Goal: Task Accomplishment & Management: Manage account settings

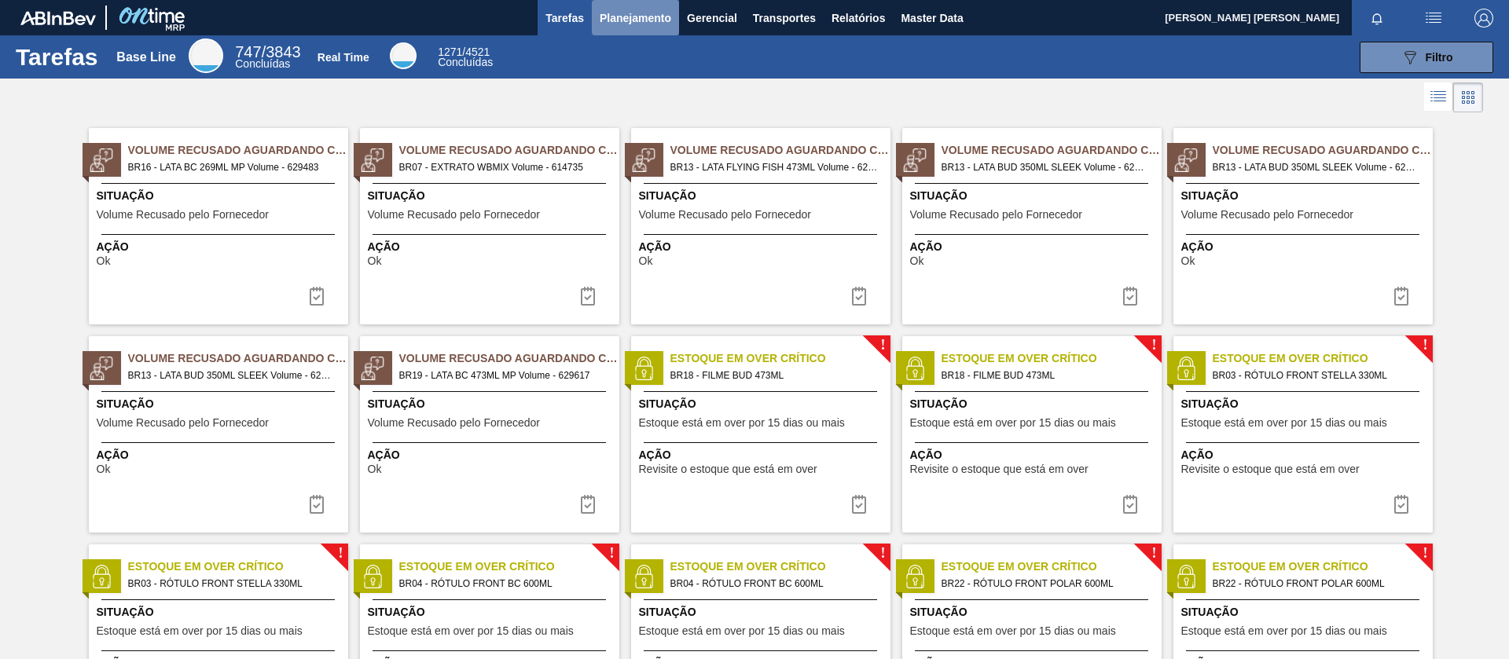
click at [623, 33] on button "Planejamento" at bounding box center [635, 17] width 87 height 35
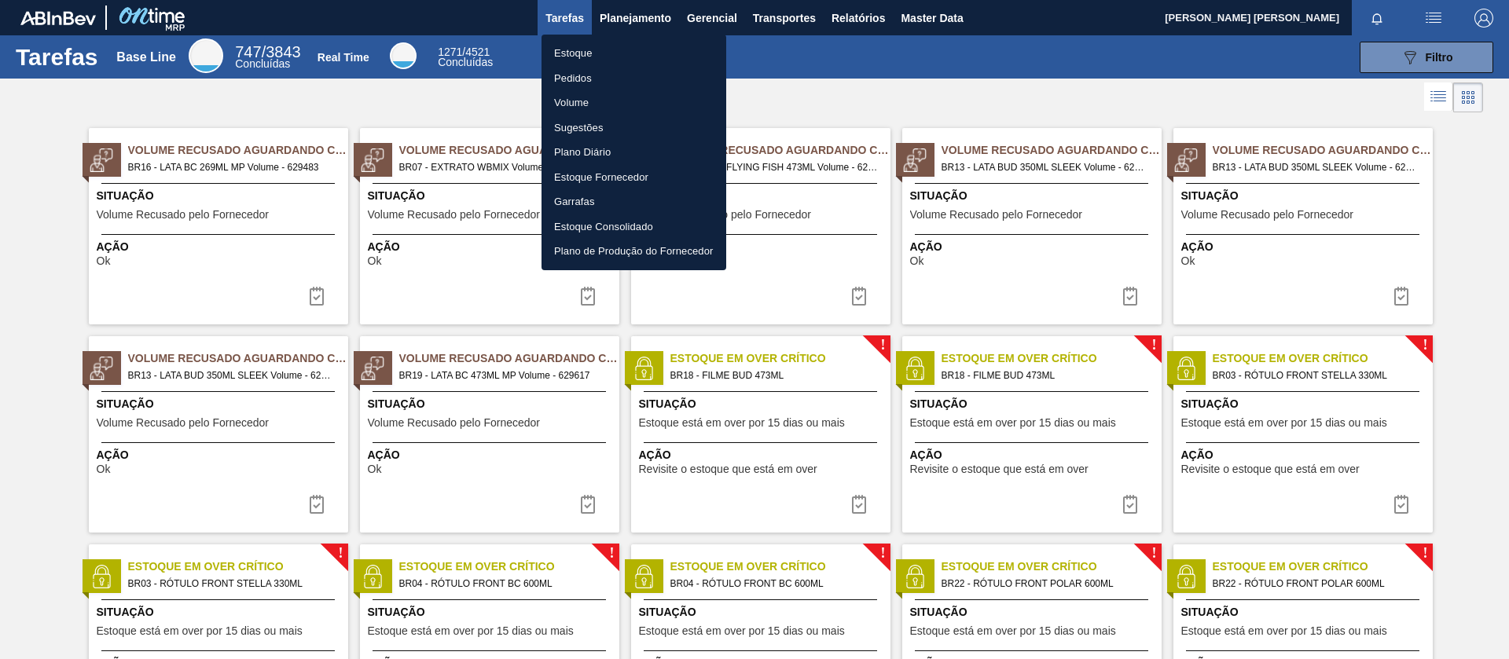
click at [586, 84] on li "Pedidos" at bounding box center [633, 78] width 185 height 25
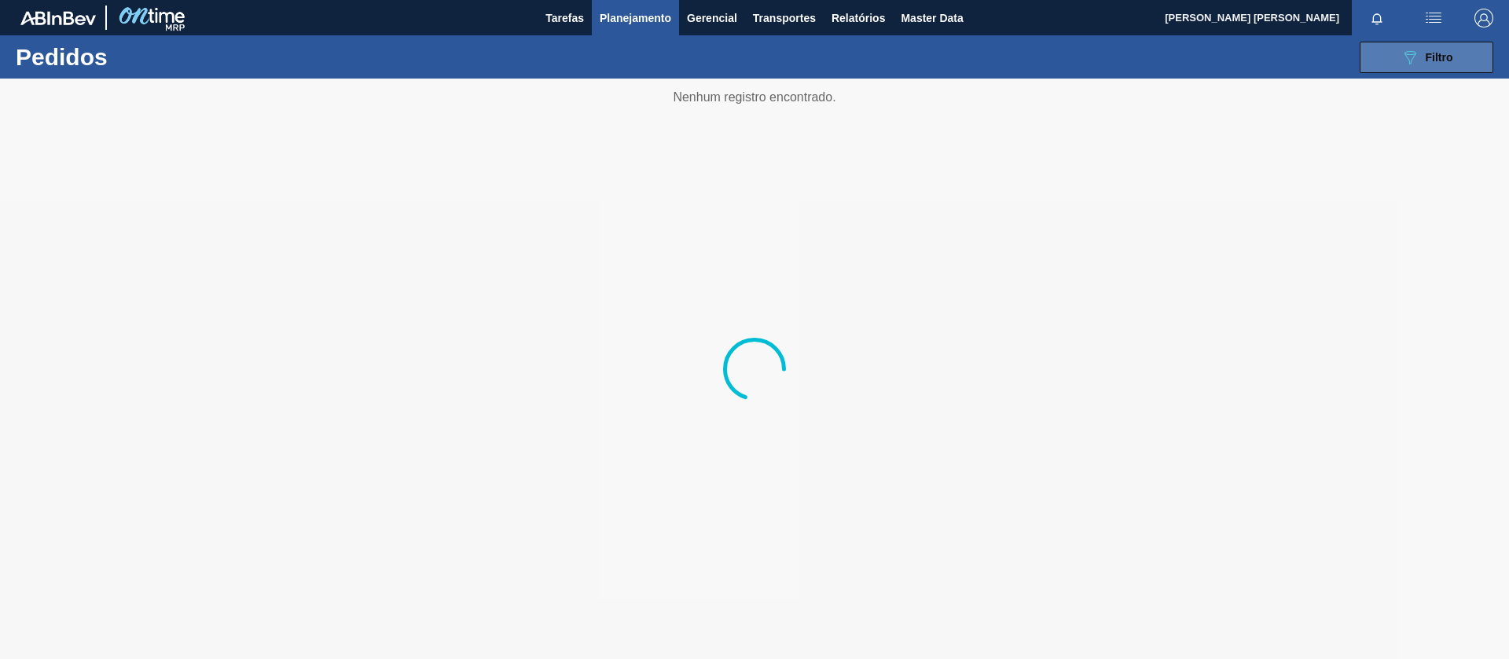
click at [1389, 65] on button "089F7B8B-B2A5-4AFE-B5C0-19BA573D28AC Filtro" at bounding box center [1426, 57] width 134 height 31
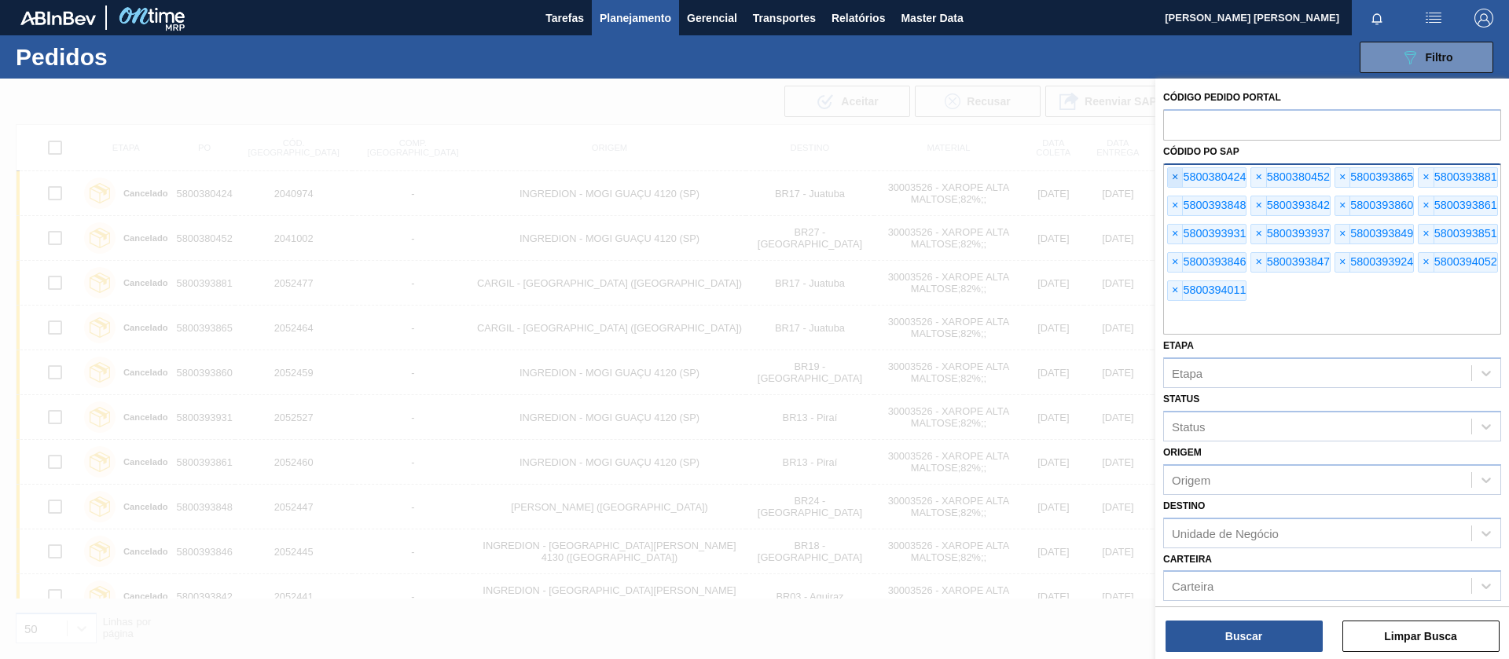
click at [1170, 179] on span "×" at bounding box center [1175, 177] width 15 height 19
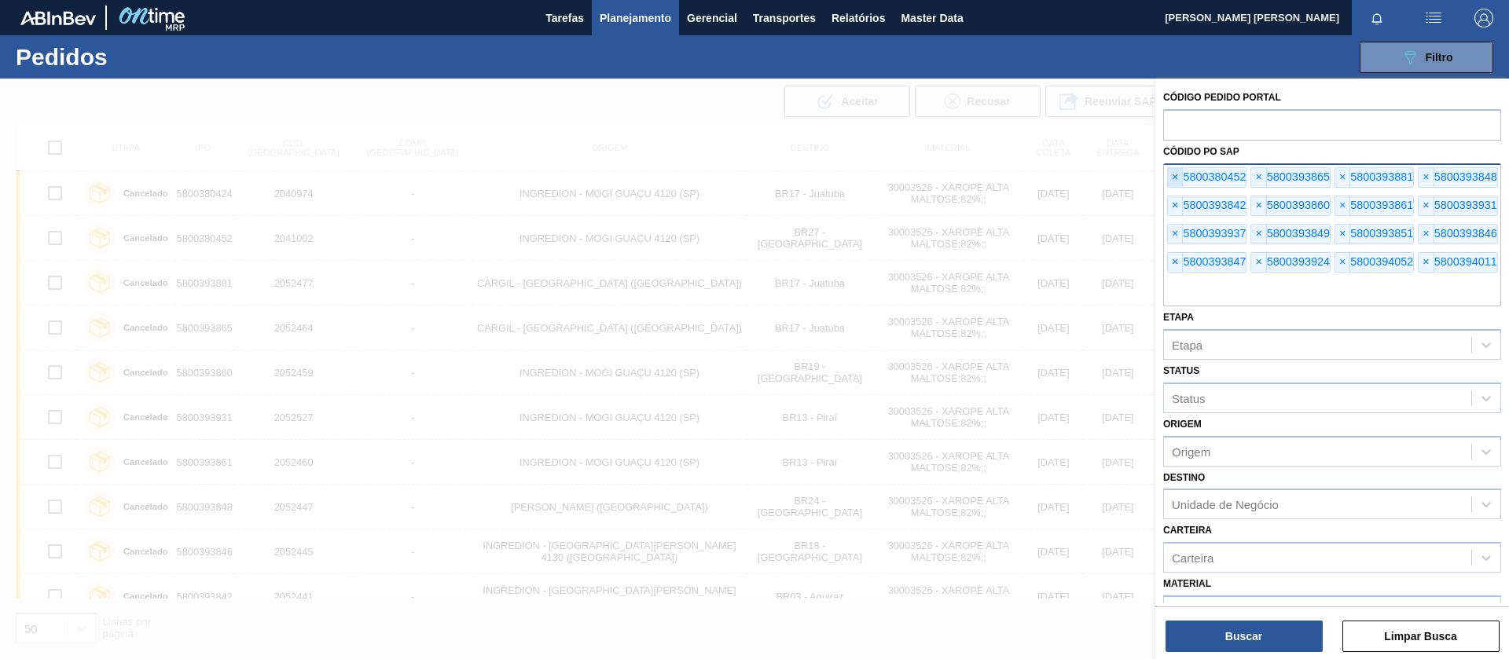
click at [1170, 179] on span "×" at bounding box center [1175, 177] width 15 height 19
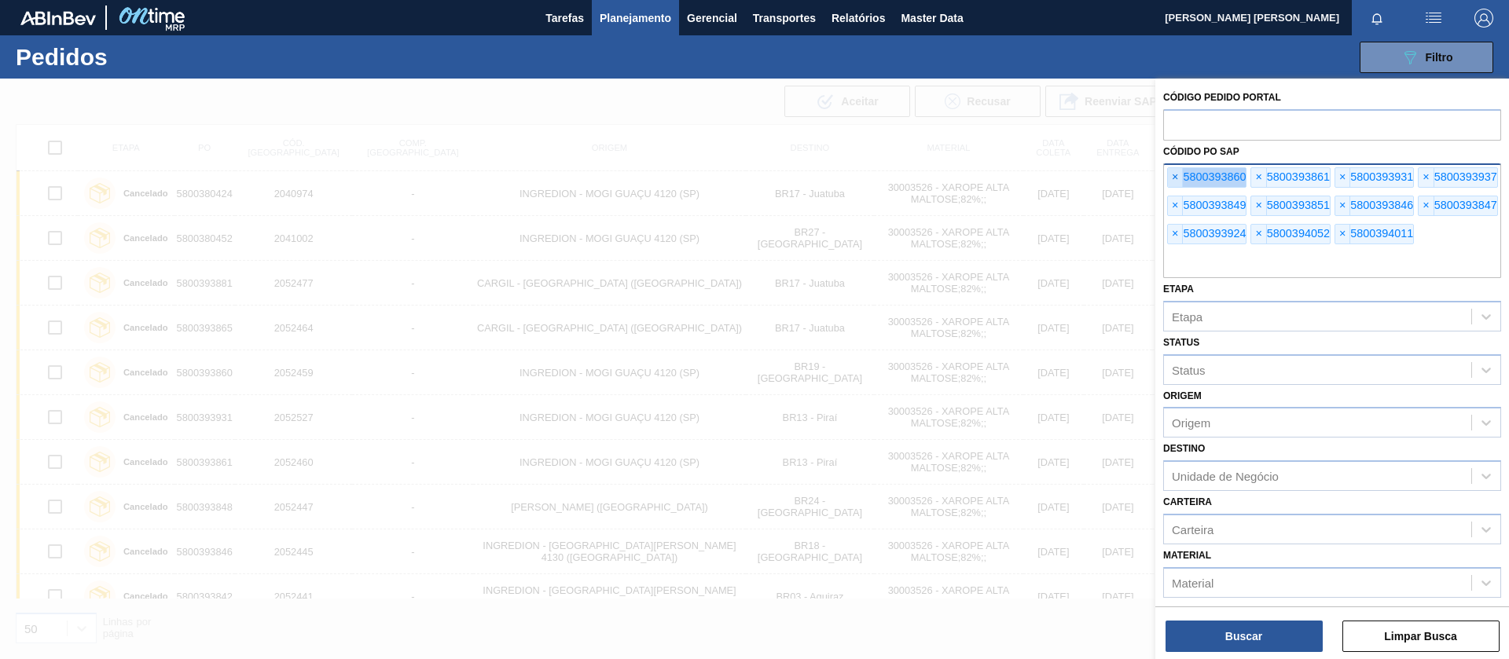
click at [1170, 179] on span "×" at bounding box center [1175, 177] width 15 height 19
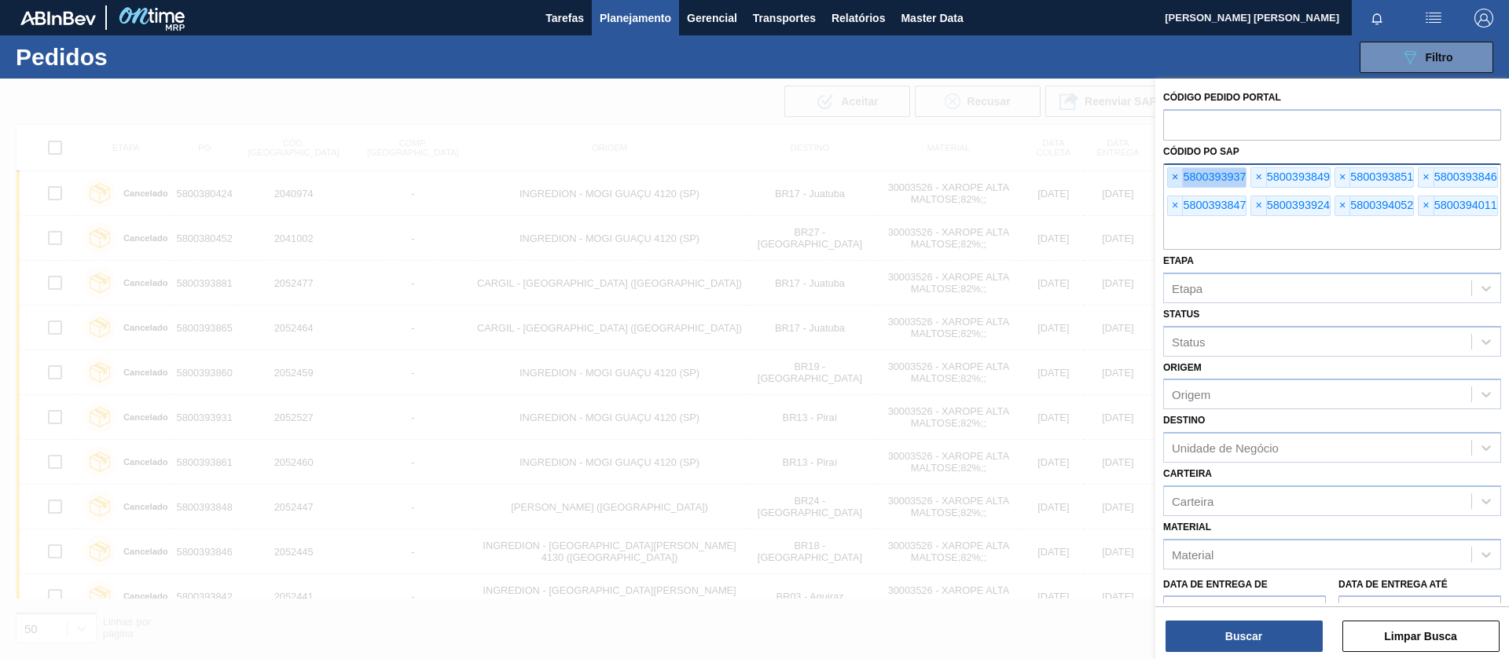
click at [1170, 179] on span "×" at bounding box center [1175, 177] width 15 height 19
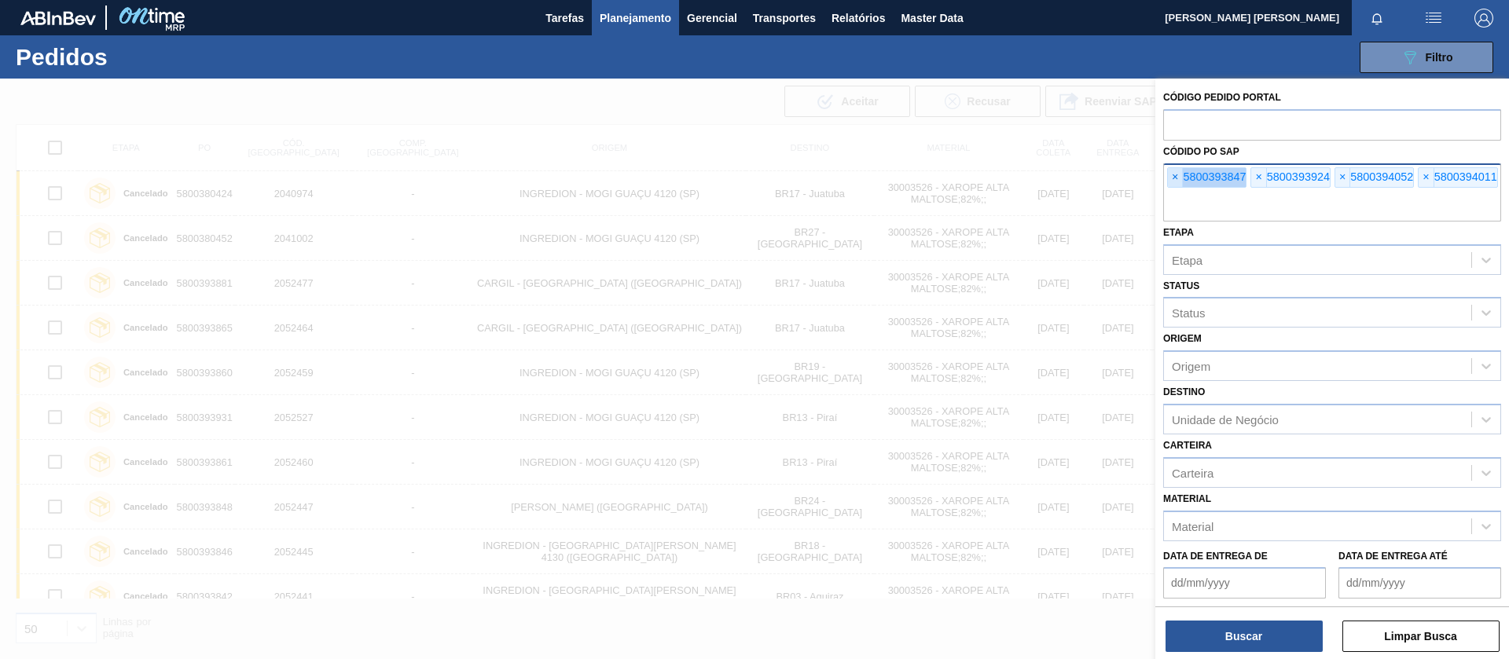
click at [1170, 179] on span "×" at bounding box center [1175, 177] width 15 height 19
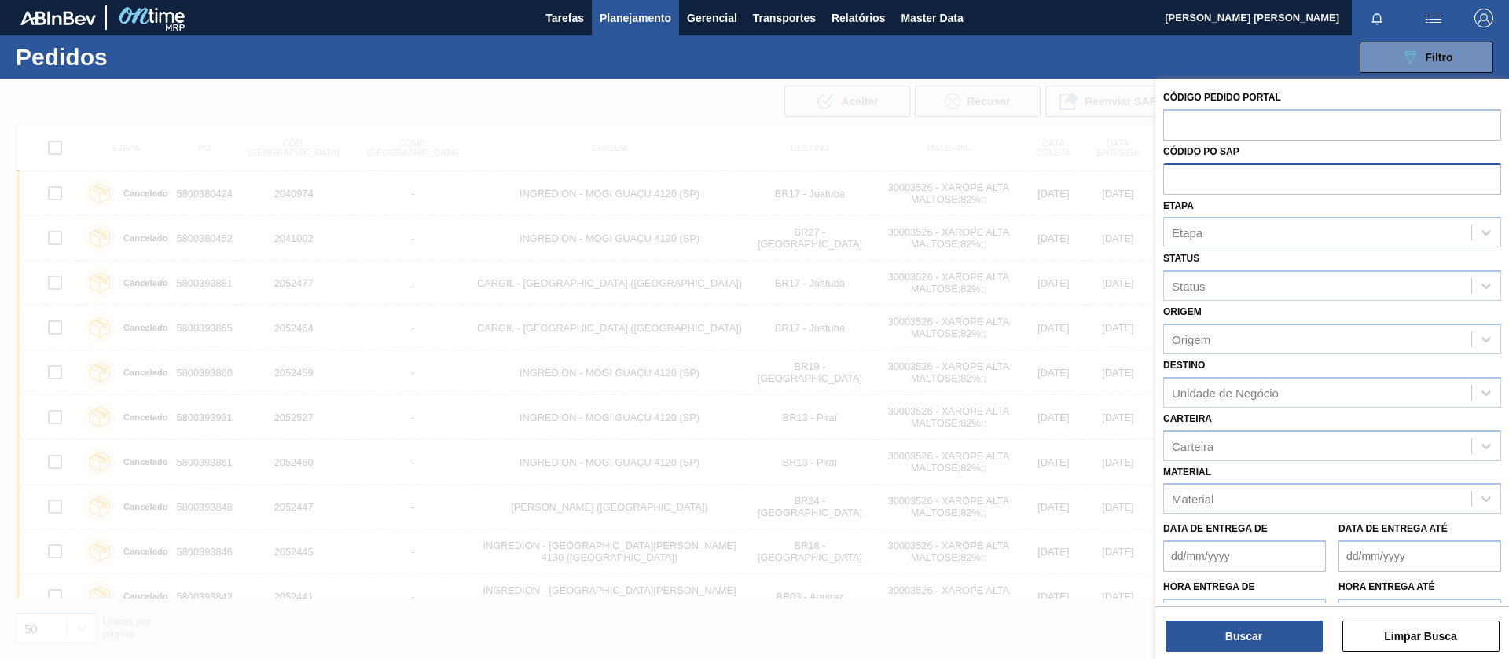
click at [1170, 179] on input "text" at bounding box center [1332, 178] width 338 height 30
paste input "5800391573"
type input "5800391573"
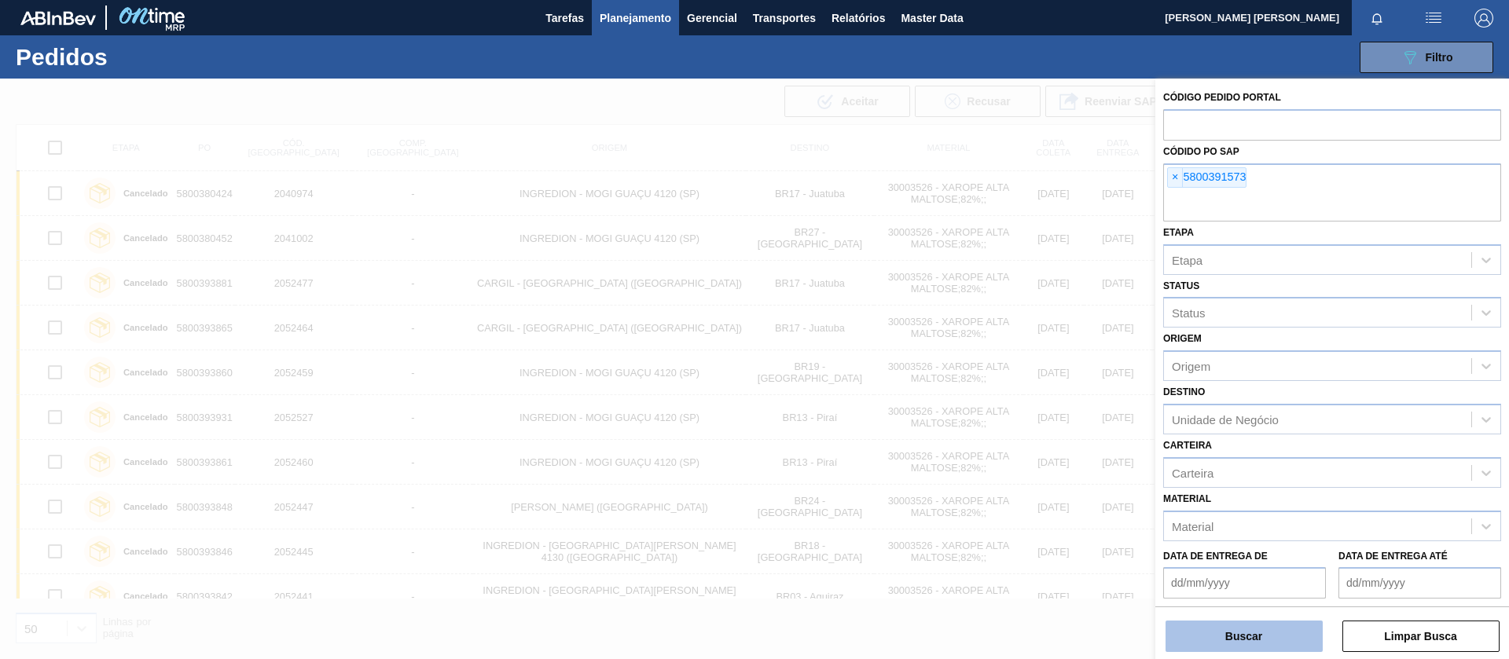
click at [1268, 629] on button "Buscar" at bounding box center [1243, 636] width 157 height 31
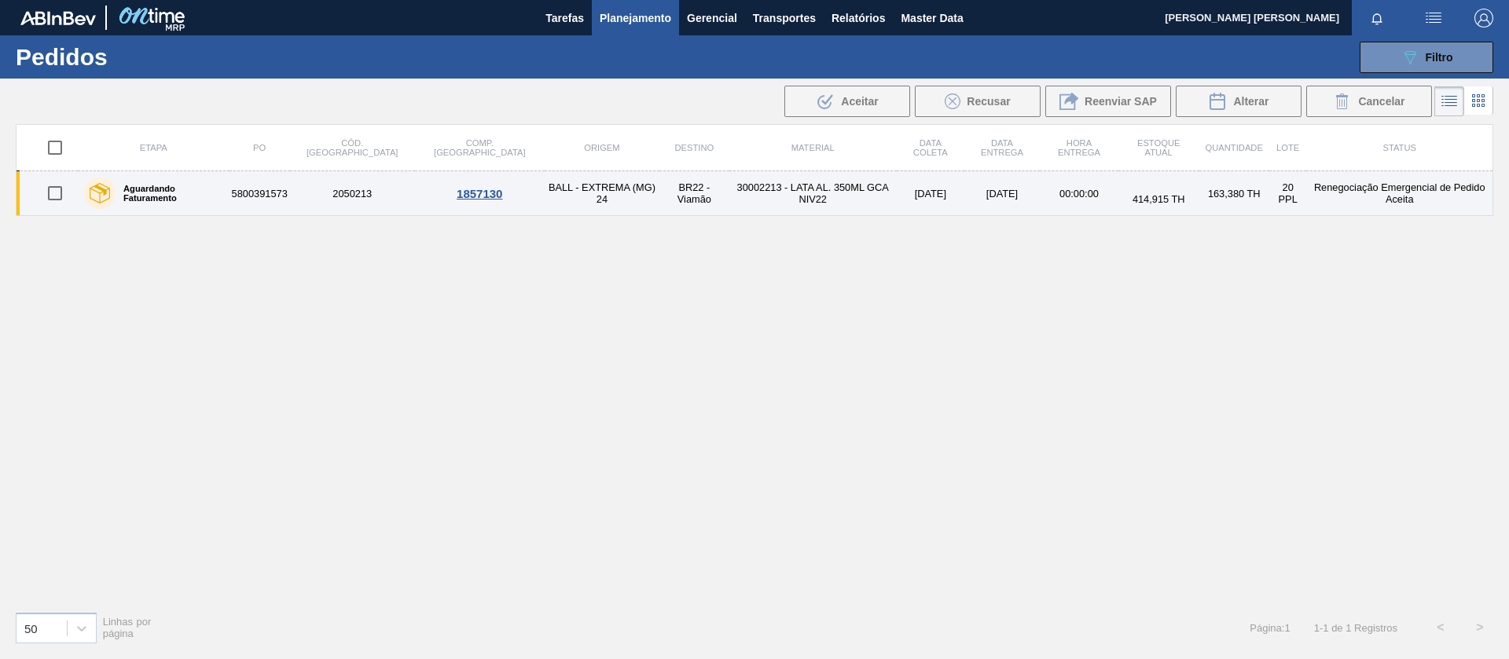
click at [214, 187] on div "Aguardando Faturamento" at bounding box center [153, 193] width 147 height 39
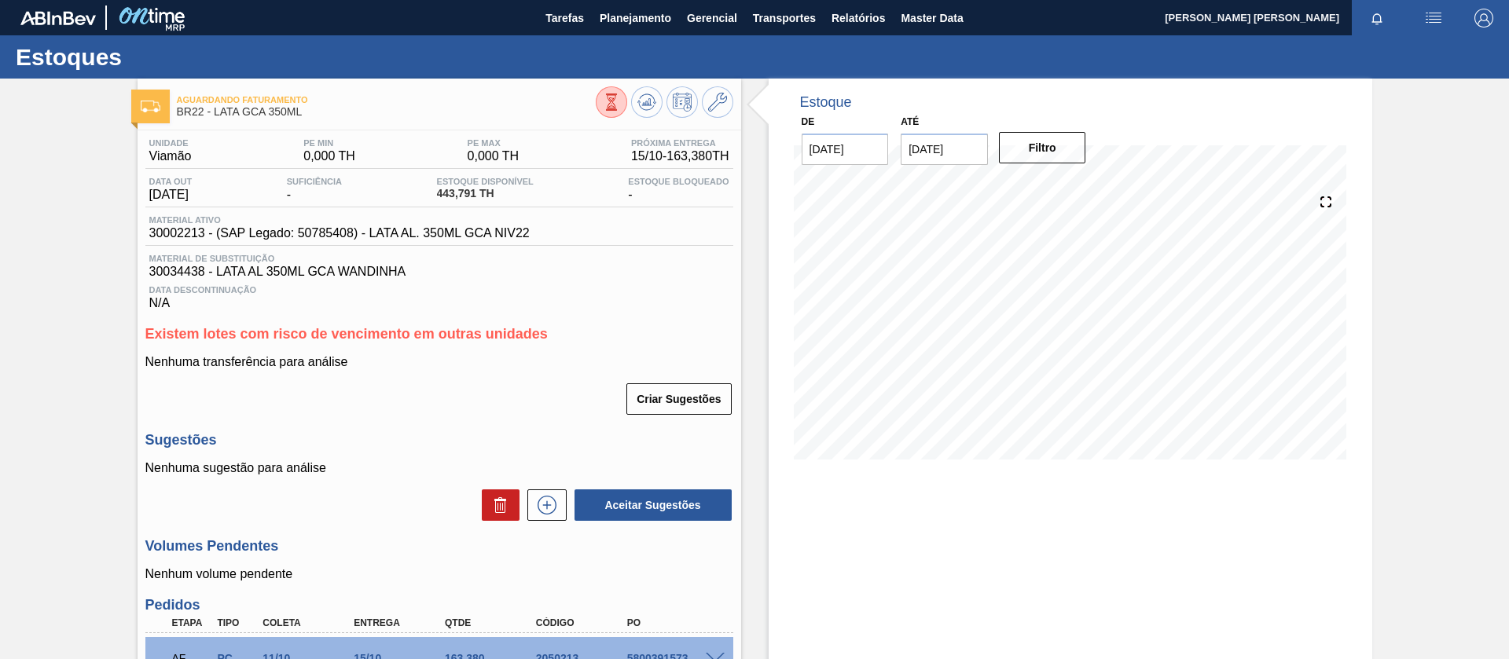
scroll to position [354, 0]
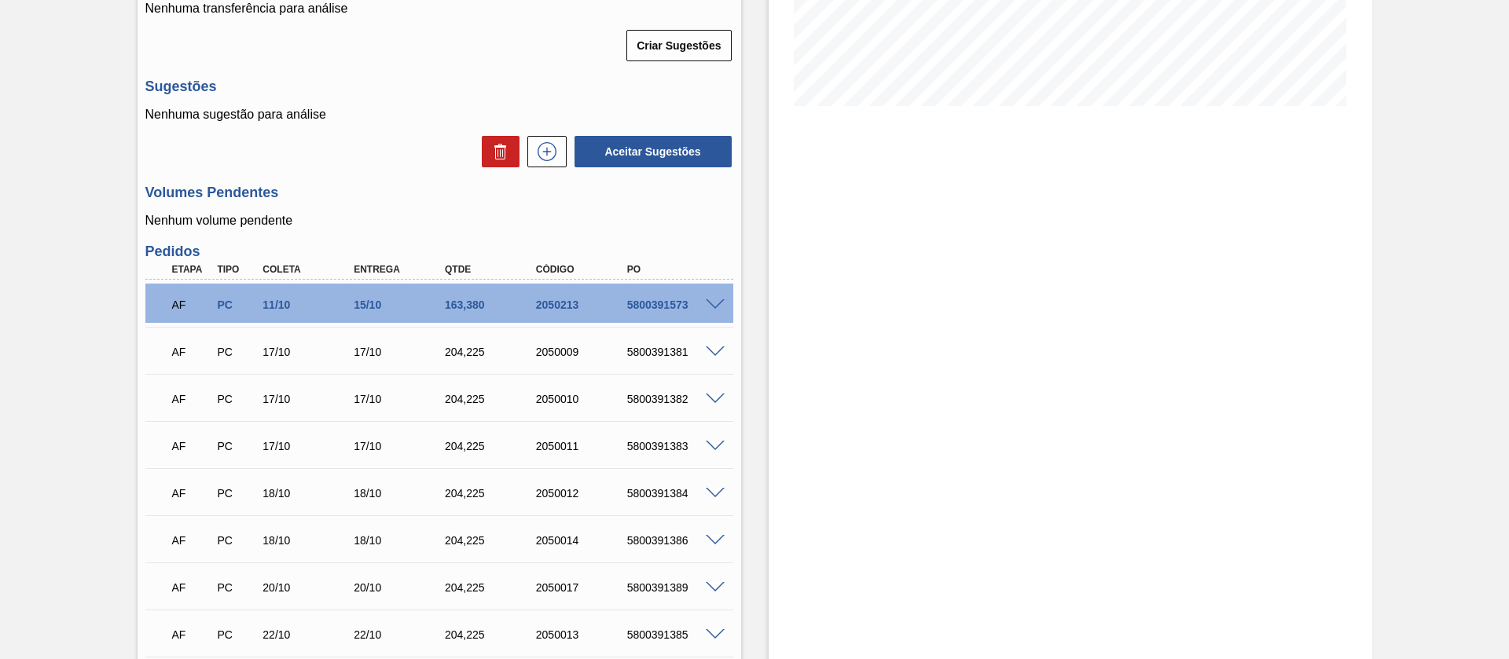
click at [715, 303] on span at bounding box center [715, 305] width 19 height 12
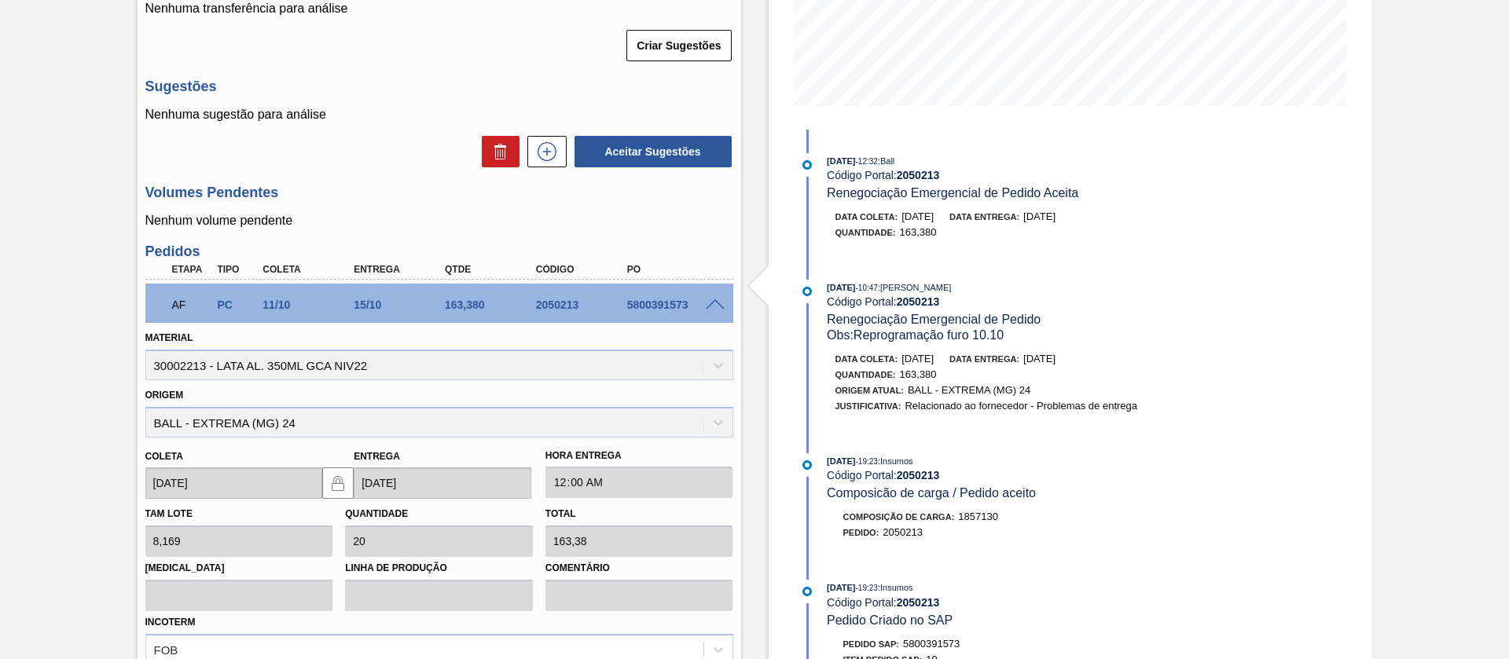
scroll to position [707, 0]
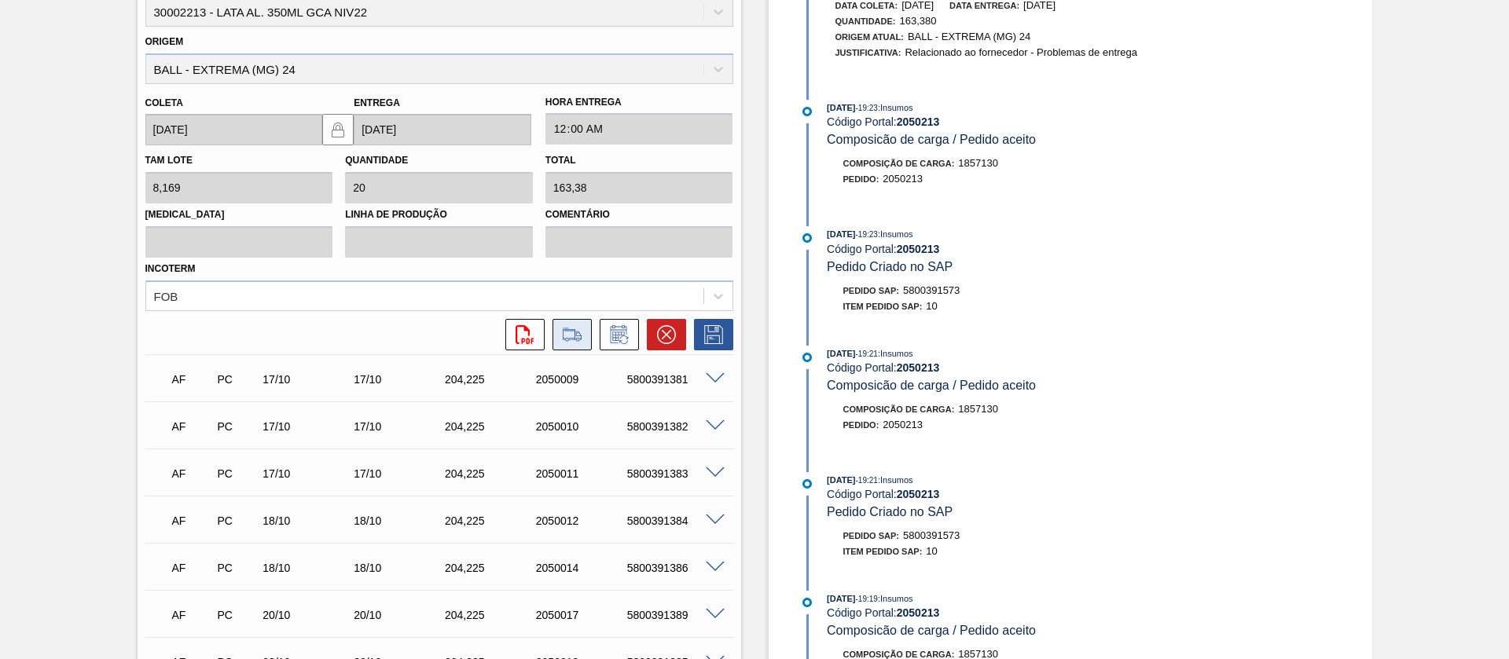
click at [578, 338] on icon at bounding box center [572, 334] width 25 height 19
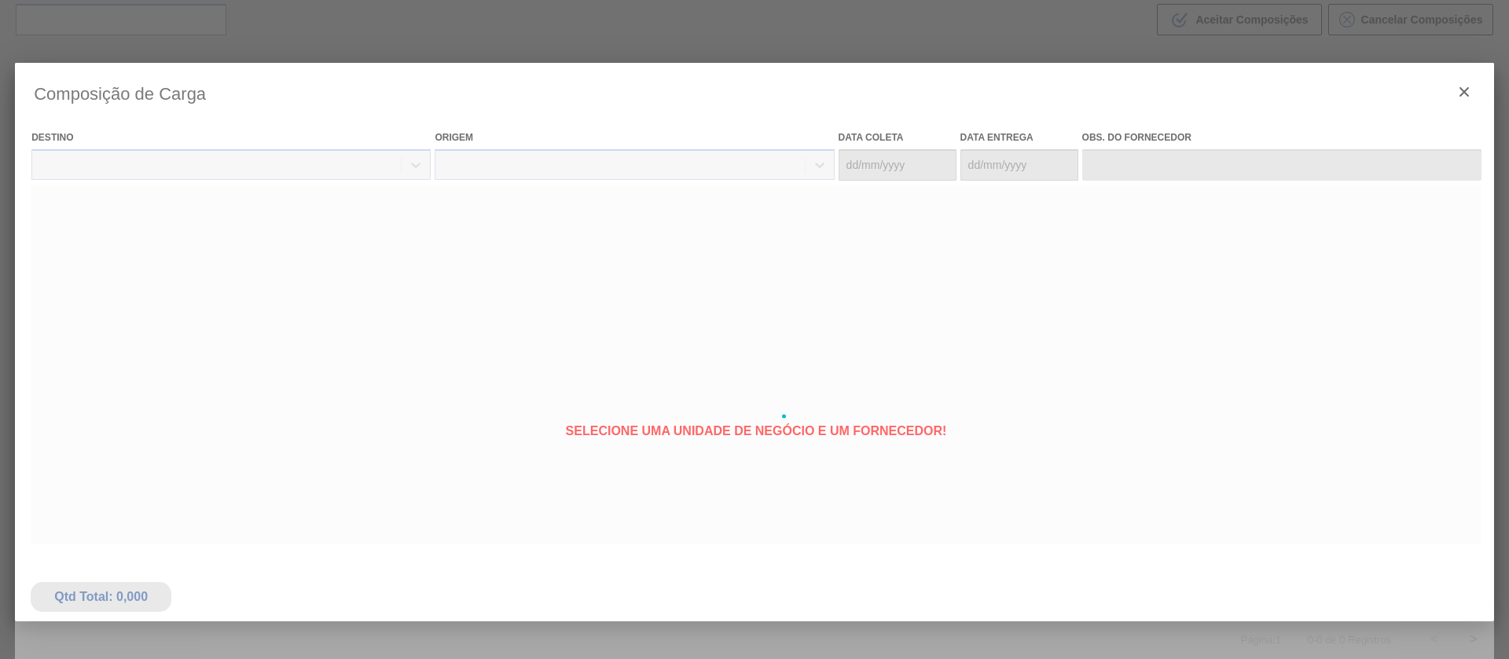
type coleta "[DATE]"
type Entrega "[DATE]"
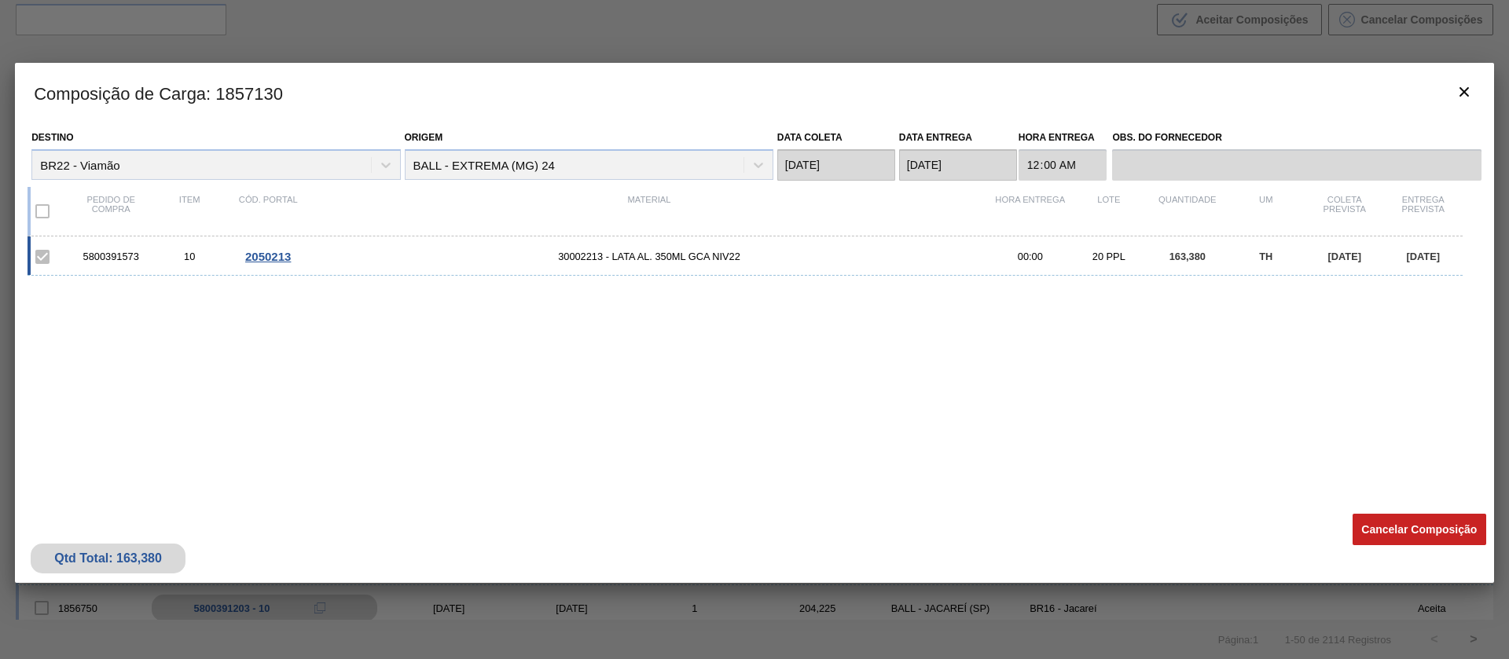
click at [588, 268] on div "5800391573 10 2050213 30002213 - LATA AL. 350ML GCA NIV22 00:00 20 PPL 163,380 …" at bounding box center [745, 256] width 1435 height 39
click at [585, 255] on span "30002213 - LATA AL. 350ML GCA NIV22" at bounding box center [649, 257] width 684 height 12
click at [1468, 91] on icon "botão de ícone" at bounding box center [1464, 92] width 19 height 19
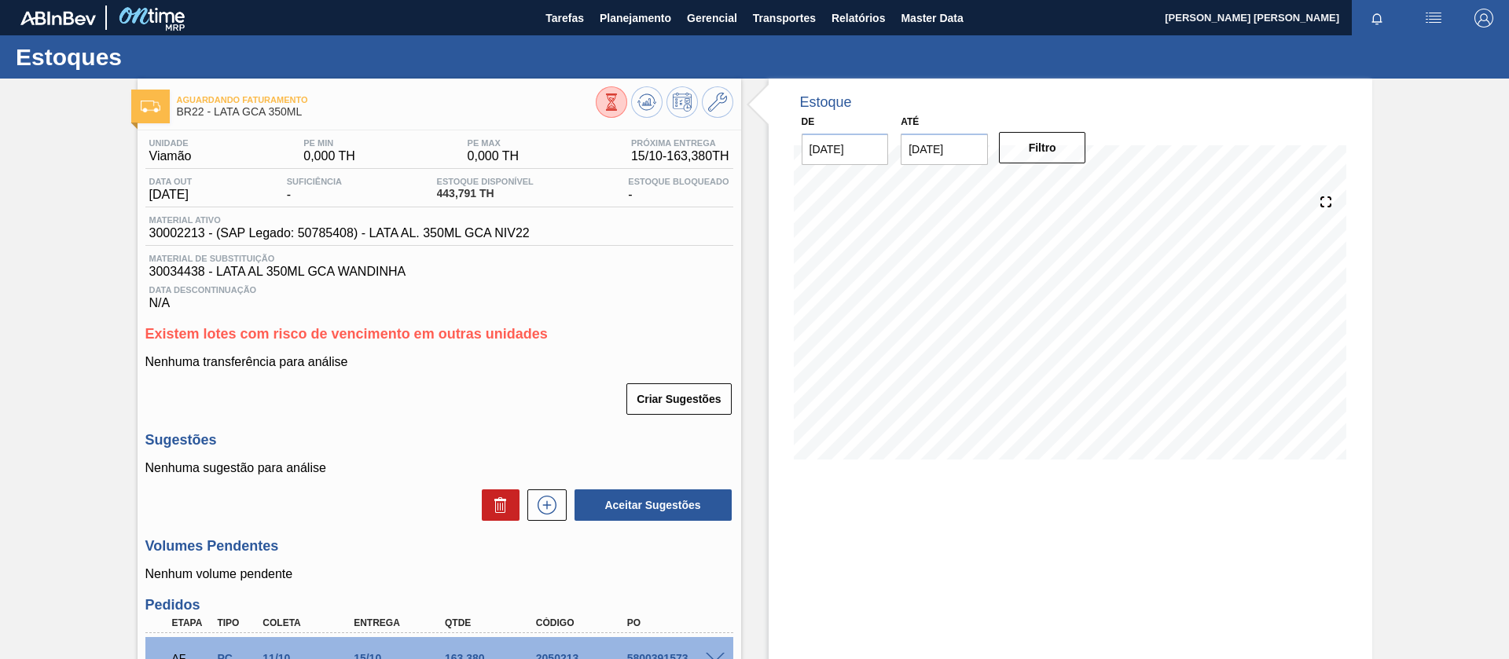
scroll to position [354, 0]
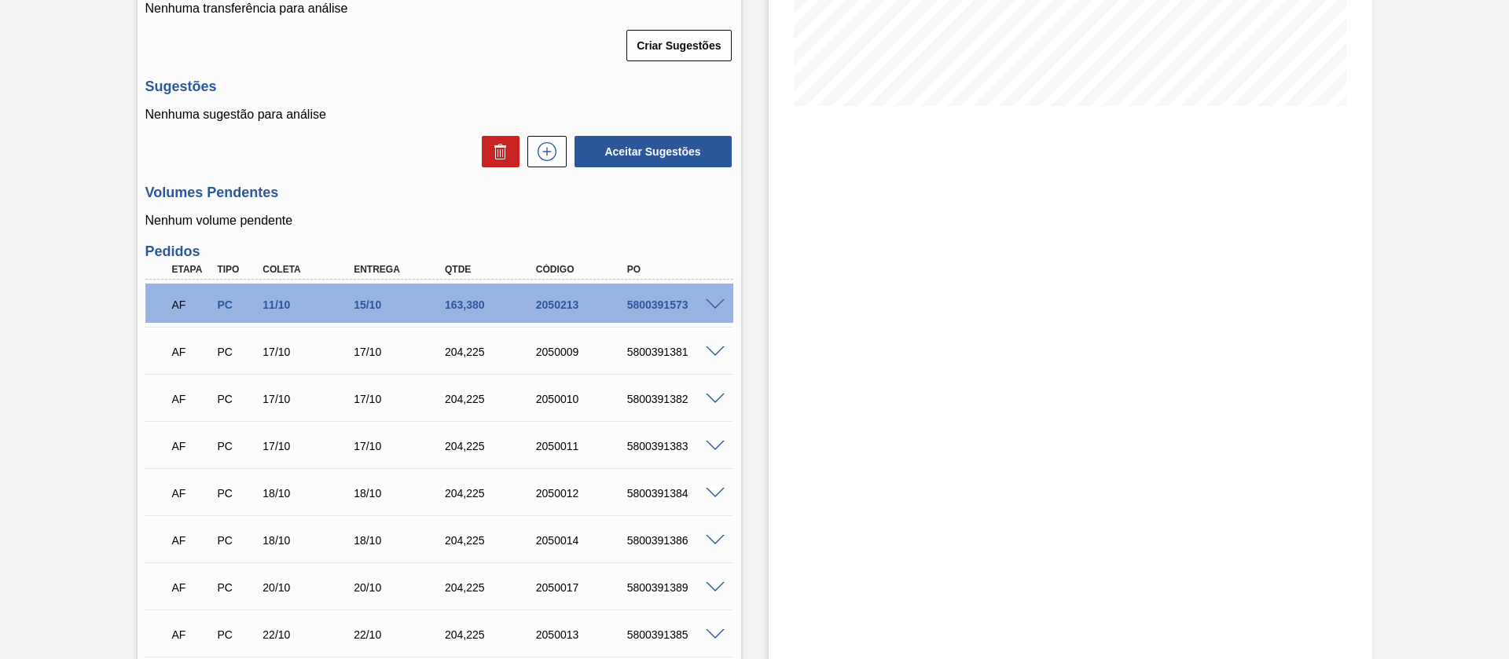
click at [707, 300] on span at bounding box center [715, 305] width 19 height 12
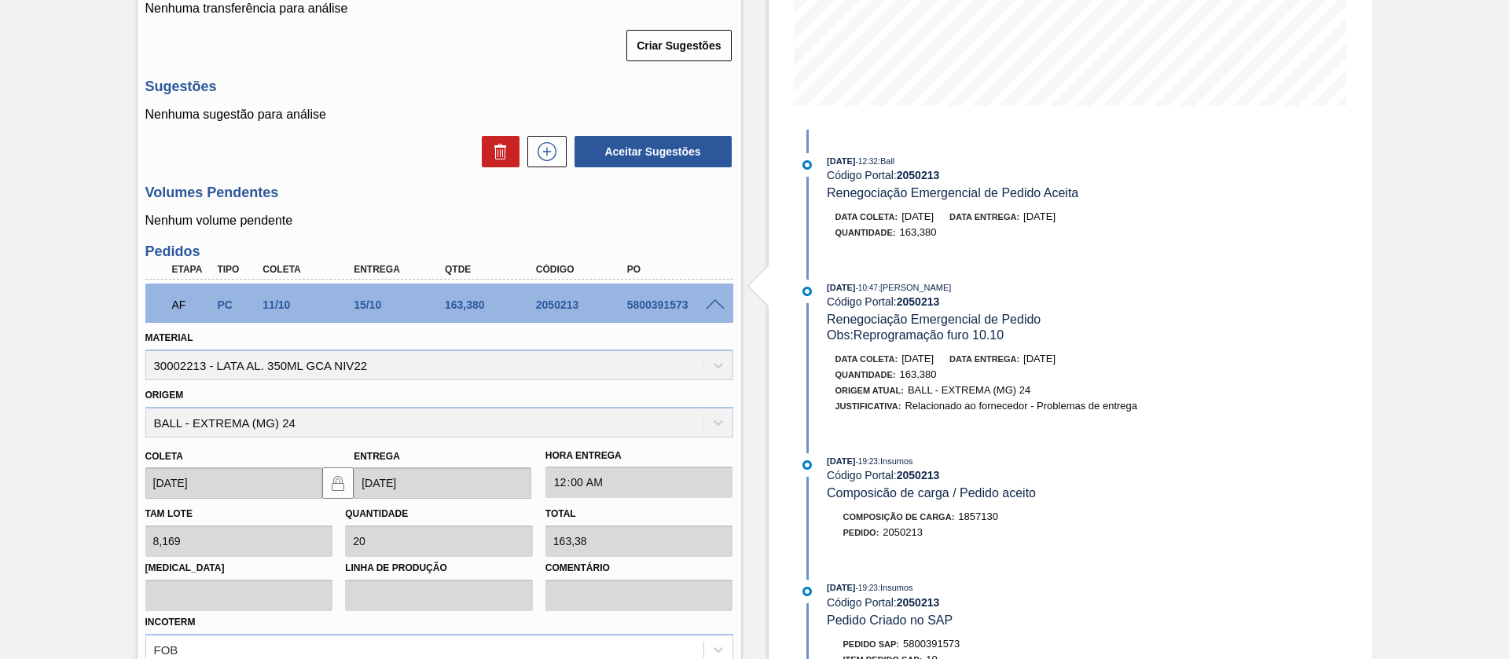
scroll to position [707, 0]
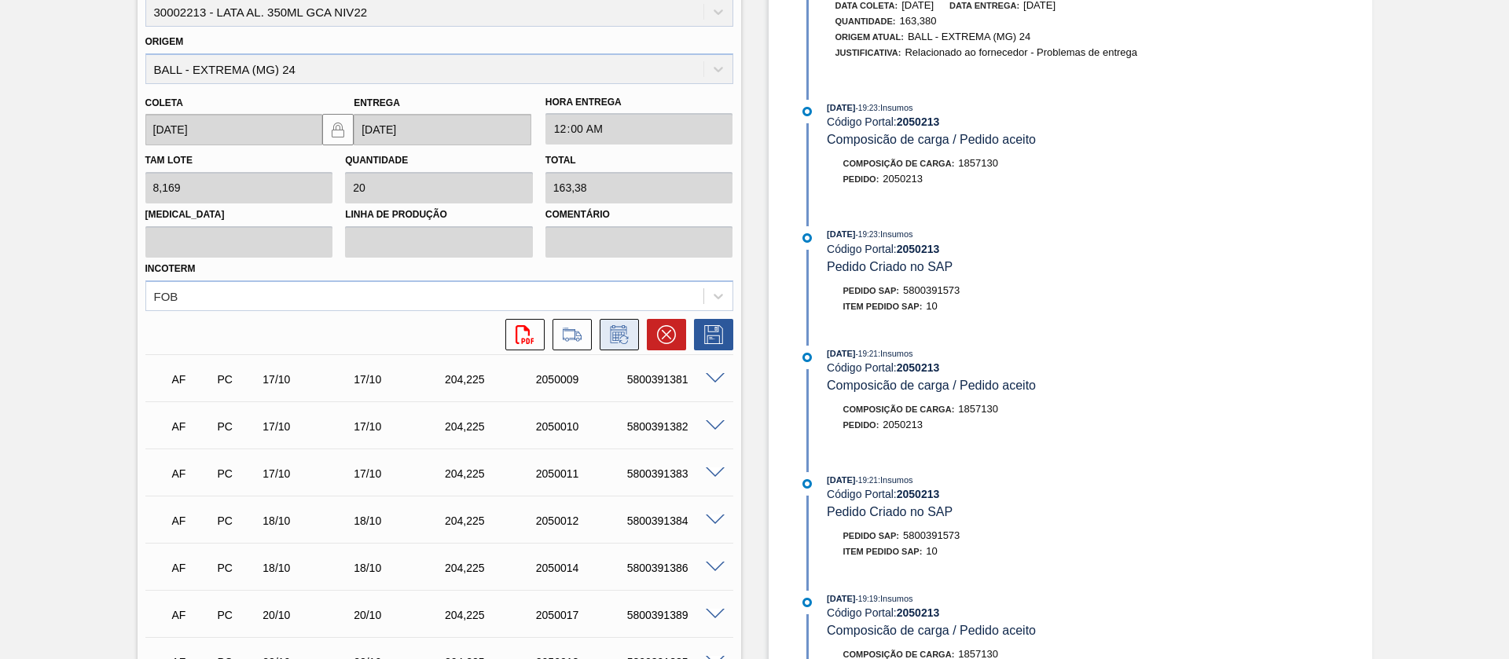
click at [612, 339] on icon at bounding box center [618, 336] width 12 height 9
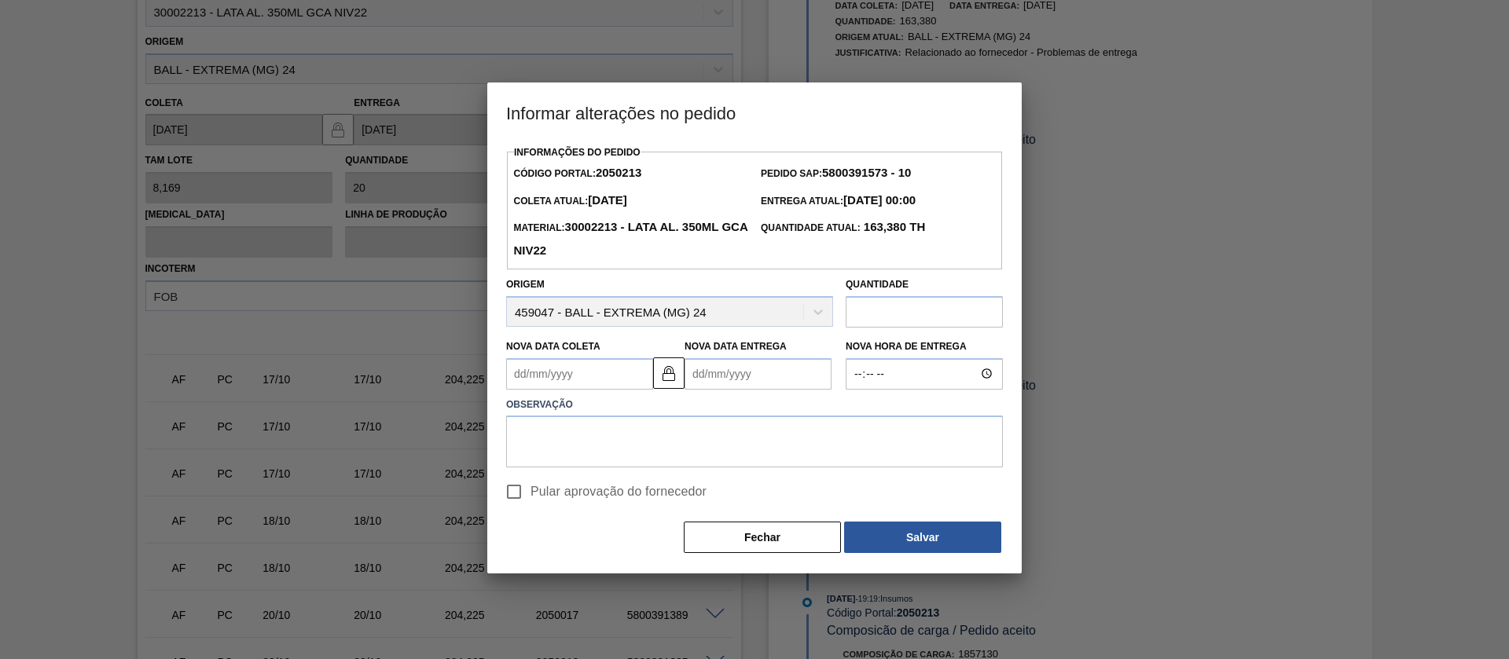
click at [894, 312] on input "text" at bounding box center [924, 311] width 157 height 31
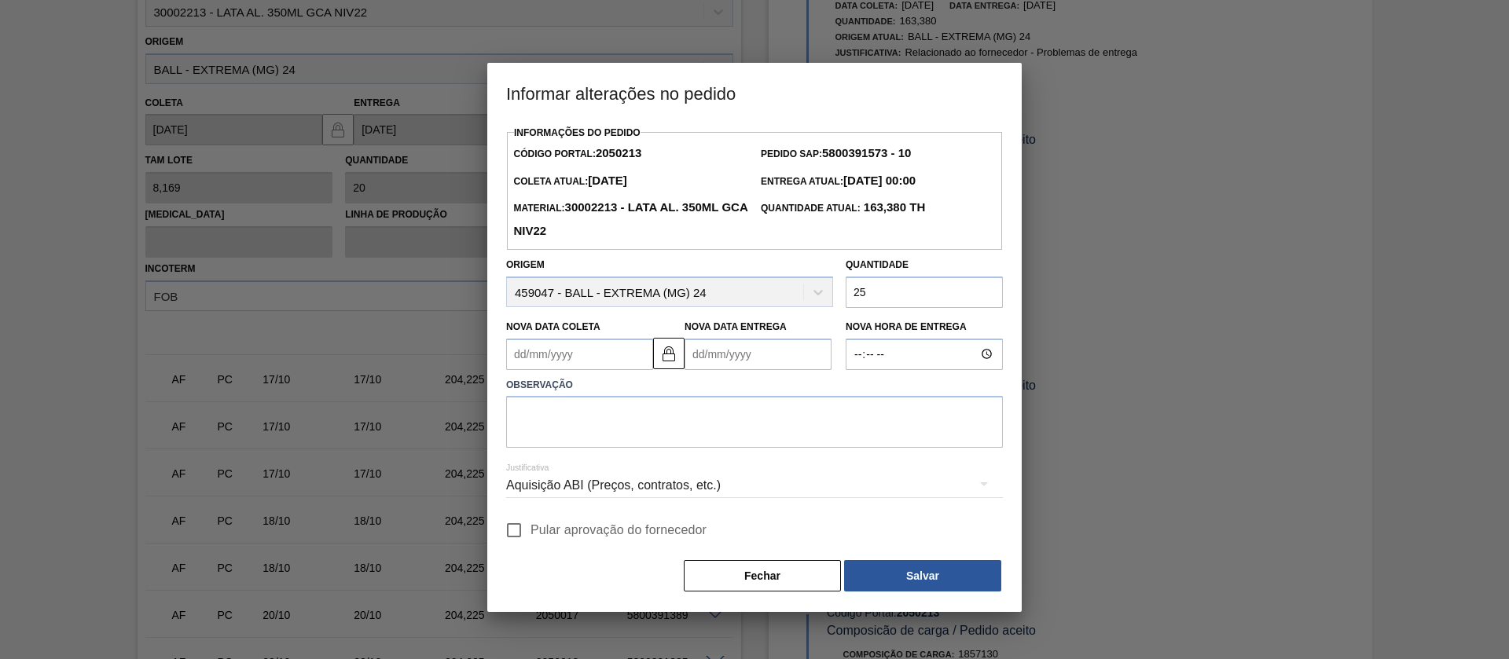
type input "25"
click at [677, 422] on textarea at bounding box center [754, 422] width 497 height 52
drag, startPoint x: 882, startPoint y: 301, endPoint x: 761, endPoint y: 299, distance: 121.0
click at [762, 301] on div "Origem 459047 - BALL - EXTREMA (MG) 24 Quantidade 25" at bounding box center [754, 279] width 509 height 58
drag, startPoint x: 717, startPoint y: 78, endPoint x: 1017, endPoint y: 85, distance: 299.5
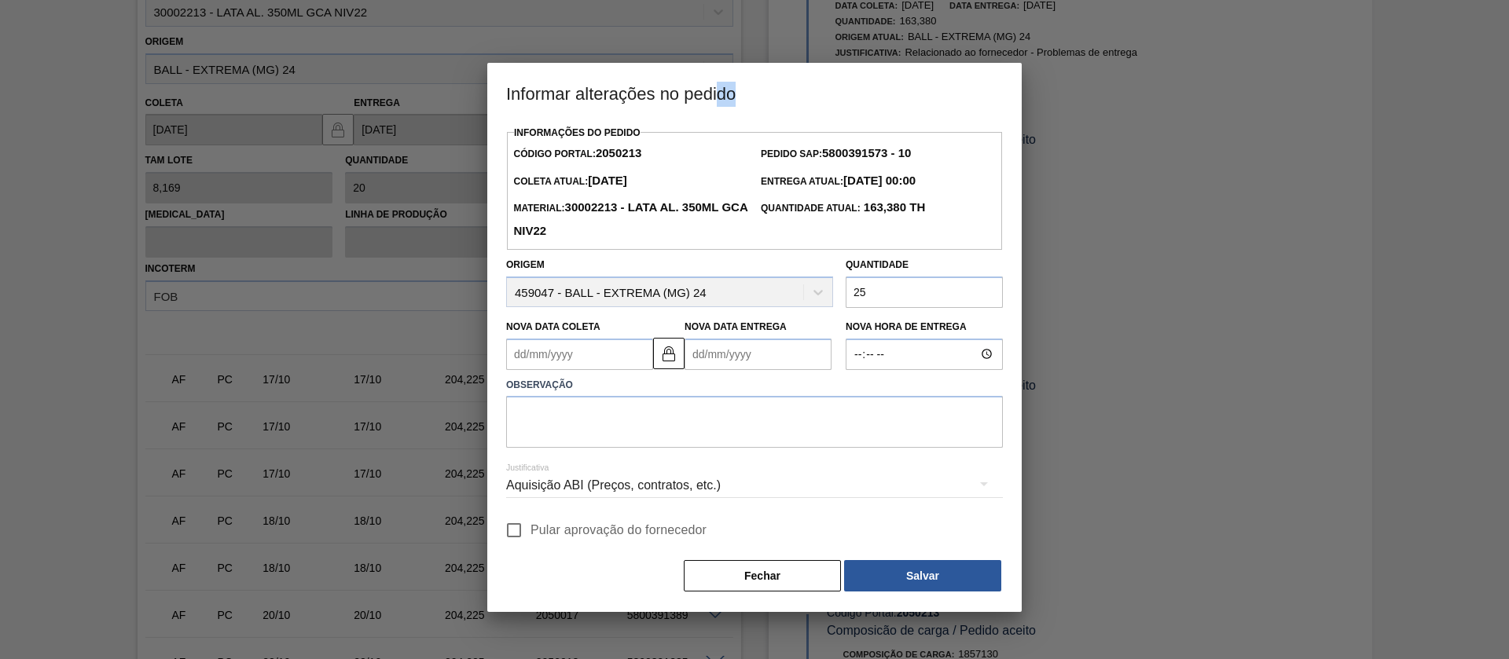
click at [1017, 85] on h3 "Informar alterações no pedido" at bounding box center [754, 93] width 534 height 60
drag, startPoint x: 623, startPoint y: 98, endPoint x: 645, endPoint y: 107, distance: 23.6
click at [645, 107] on h3 "Informar alterações no pedido" at bounding box center [754, 93] width 534 height 60
click at [923, 575] on button "Salvar" at bounding box center [922, 575] width 157 height 31
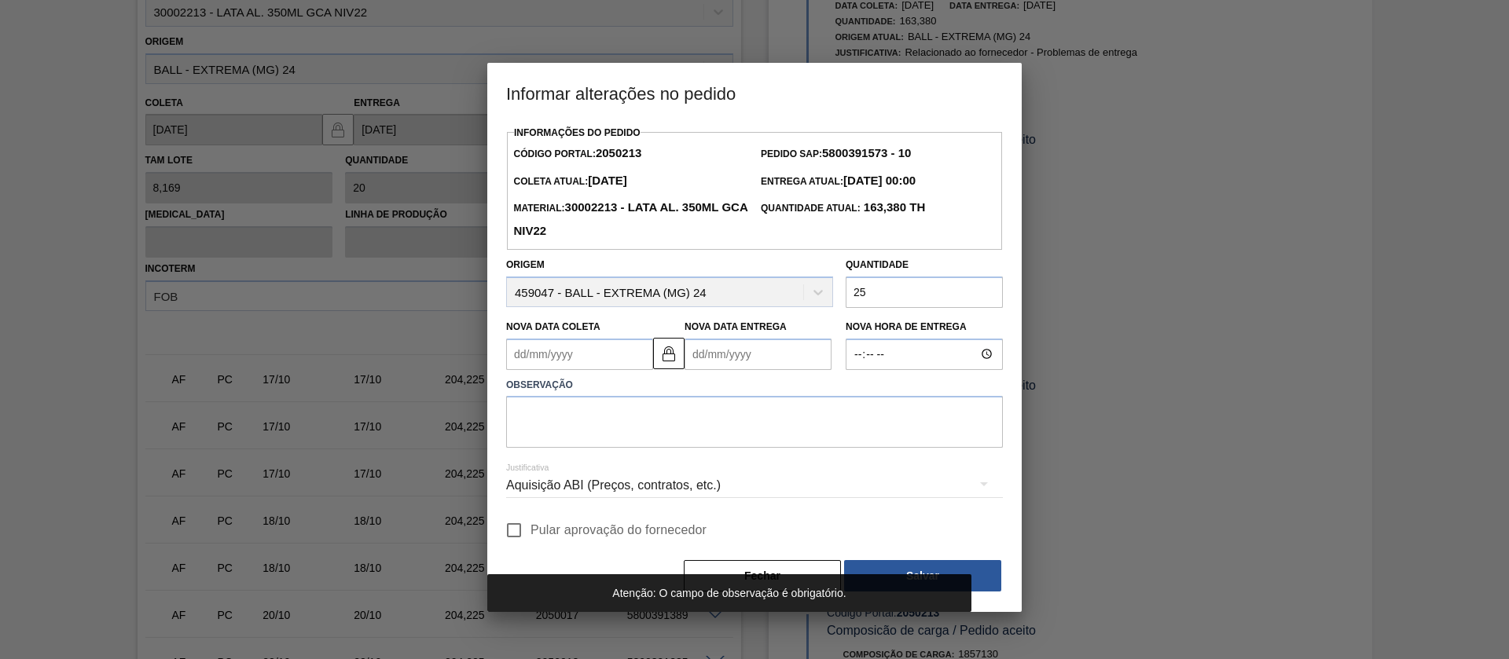
click at [747, 468] on div "Aquisição ABI (Preços, contratos, etc.)" at bounding box center [754, 486] width 497 height 44
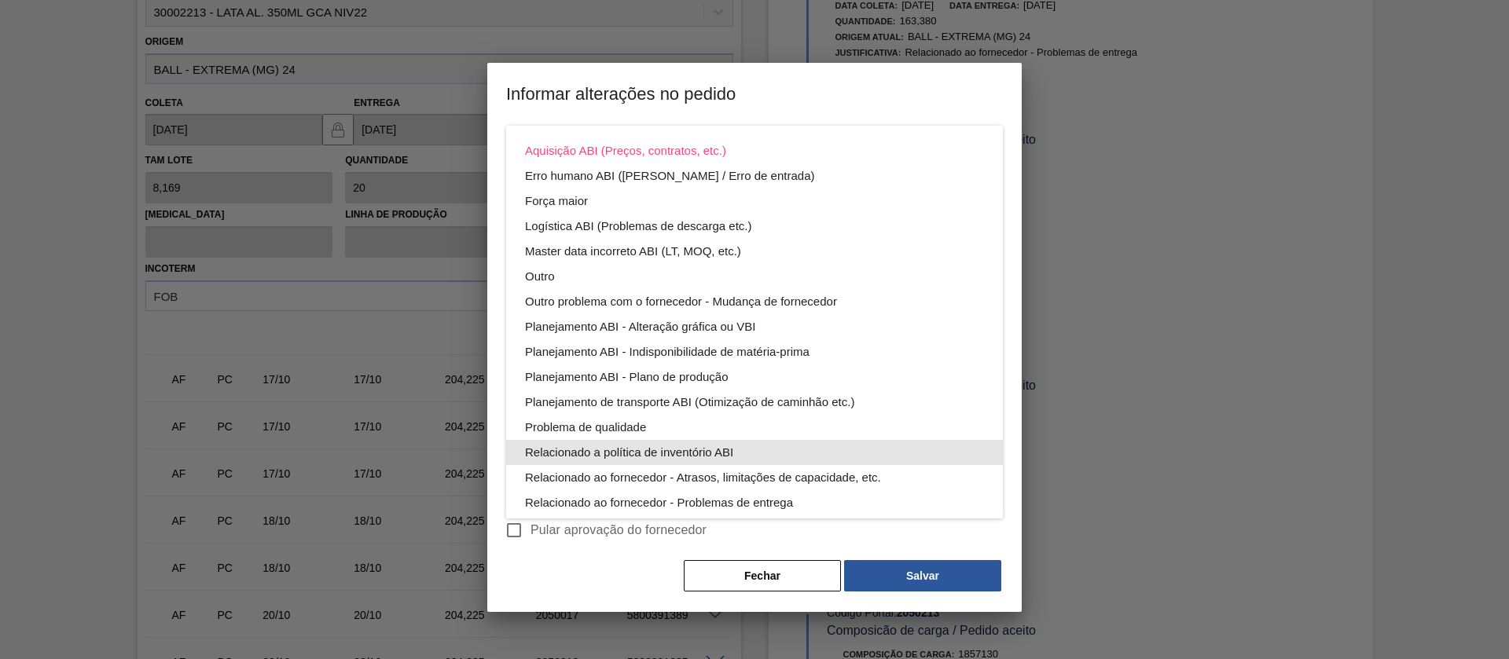
click at [666, 399] on div "Planejamento de transporte ABI (Otimização de caminhão etc.)" at bounding box center [754, 402] width 459 height 25
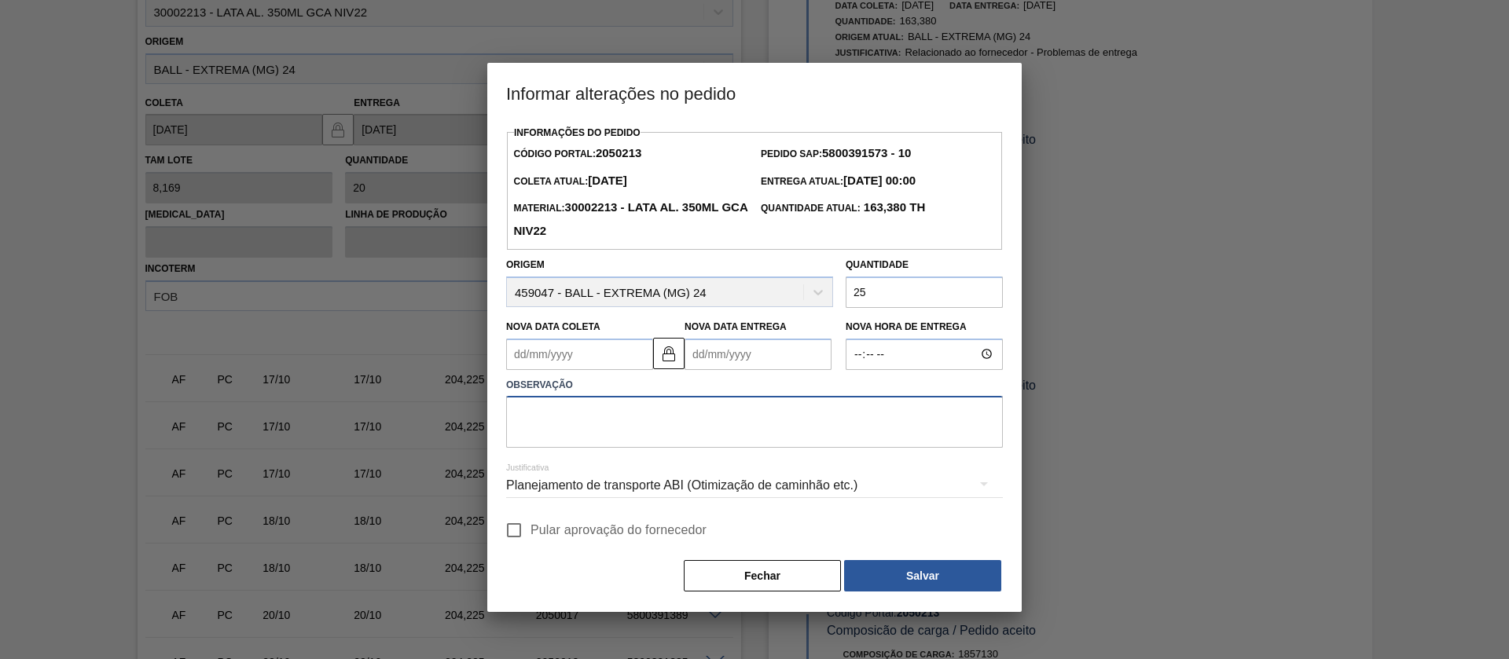
click at [649, 421] on textarea at bounding box center [754, 422] width 497 height 52
click at [931, 296] on input "25" at bounding box center [924, 292] width 157 height 31
click at [573, 409] on textarea at bounding box center [754, 422] width 497 height 52
type textarea "ajuste pela Bll"
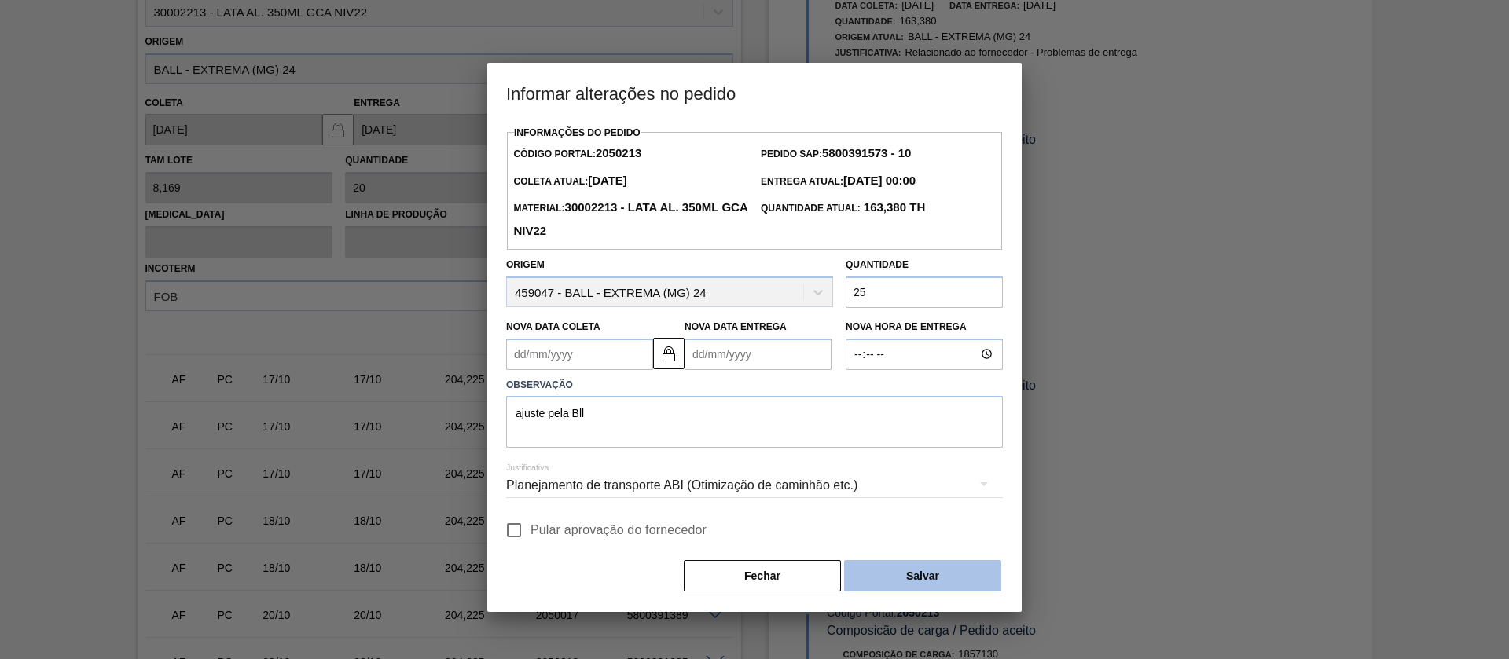
click at [899, 582] on button "Salvar" at bounding box center [922, 575] width 157 height 31
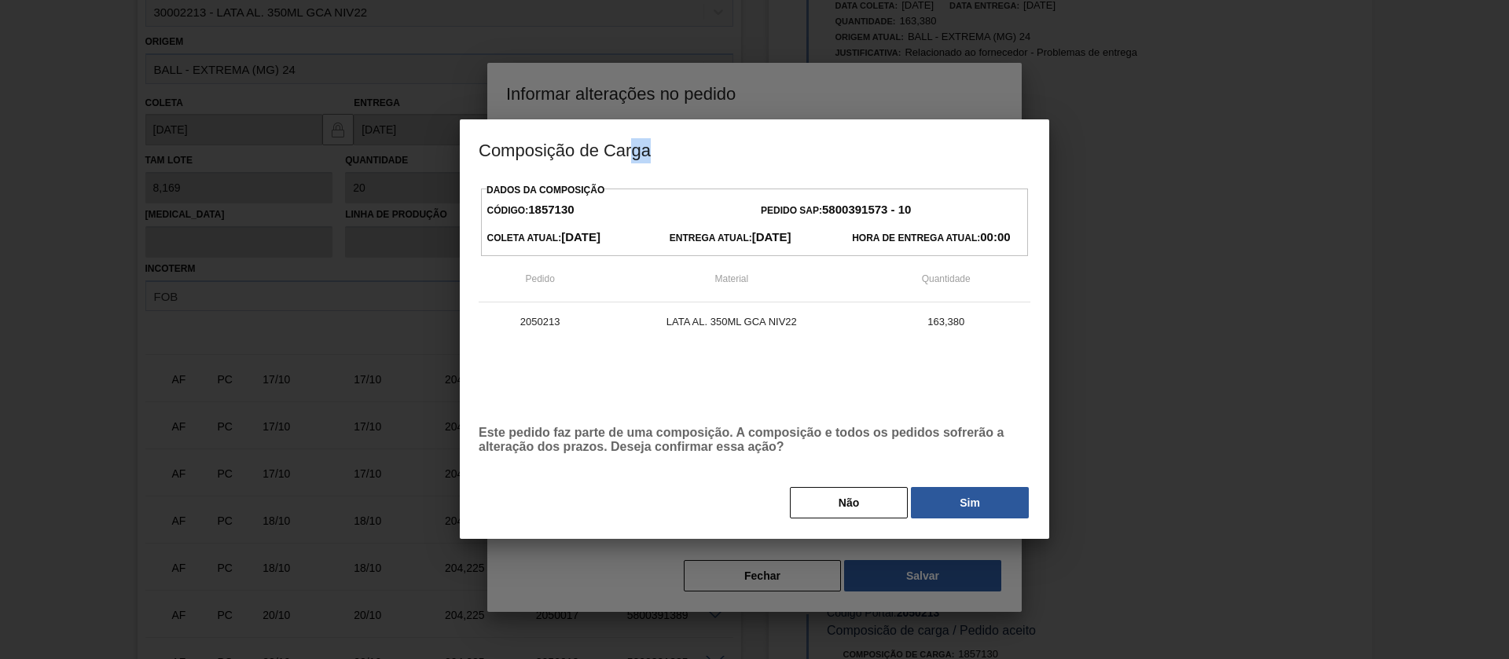
drag, startPoint x: 636, startPoint y: 148, endPoint x: 759, endPoint y: 160, distance: 123.9
click at [759, 160] on h3 "Composição de Carga" at bounding box center [754, 149] width 589 height 60
click at [1018, 505] on button "Sim" at bounding box center [970, 502] width 118 height 31
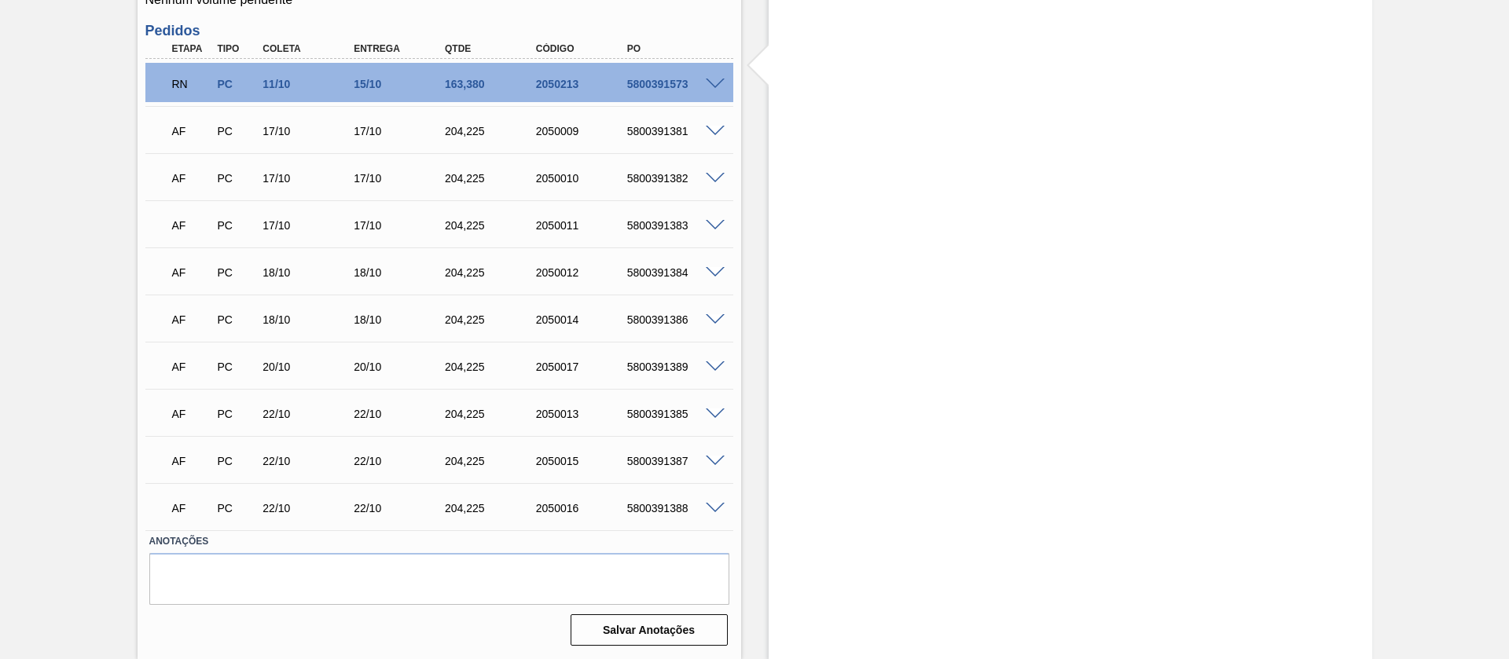
scroll to position [574, 0]
click at [714, 81] on span at bounding box center [715, 85] width 19 height 12
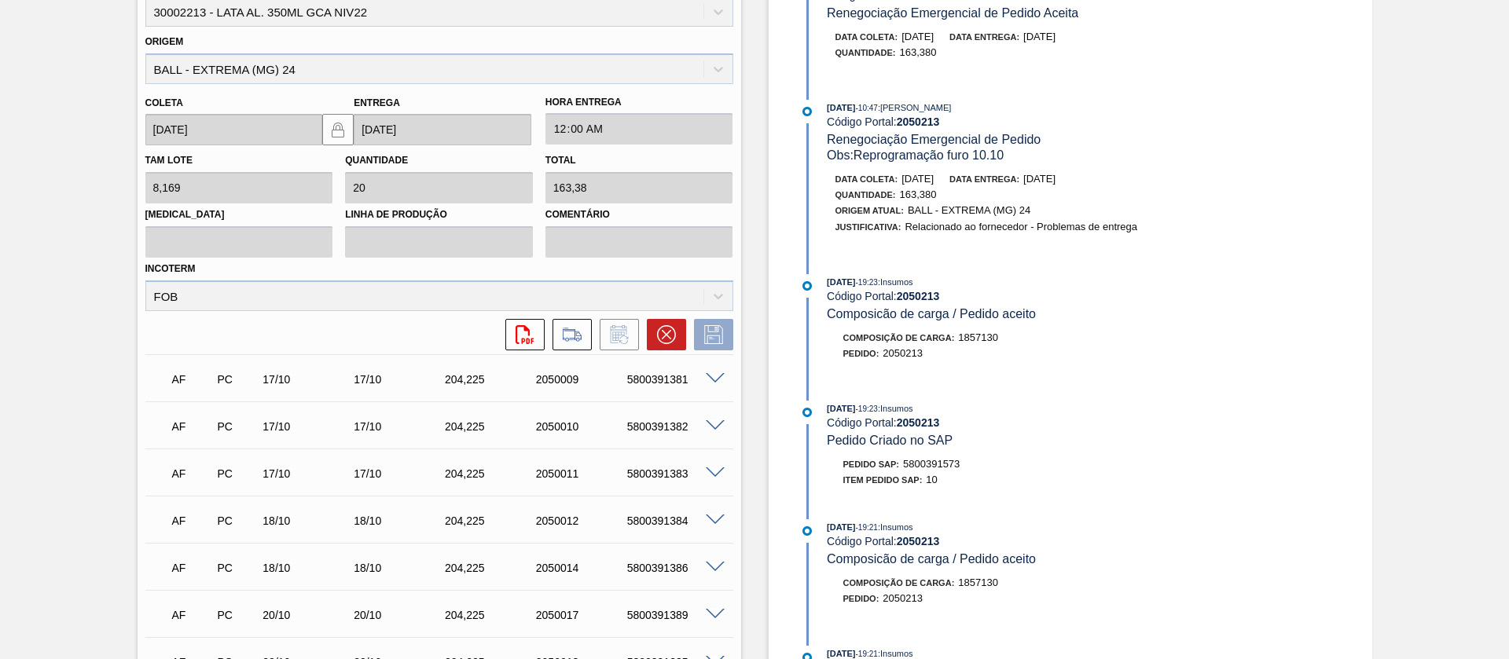
scroll to position [354, 0]
